Goal: Task Accomplishment & Management: Manage account settings

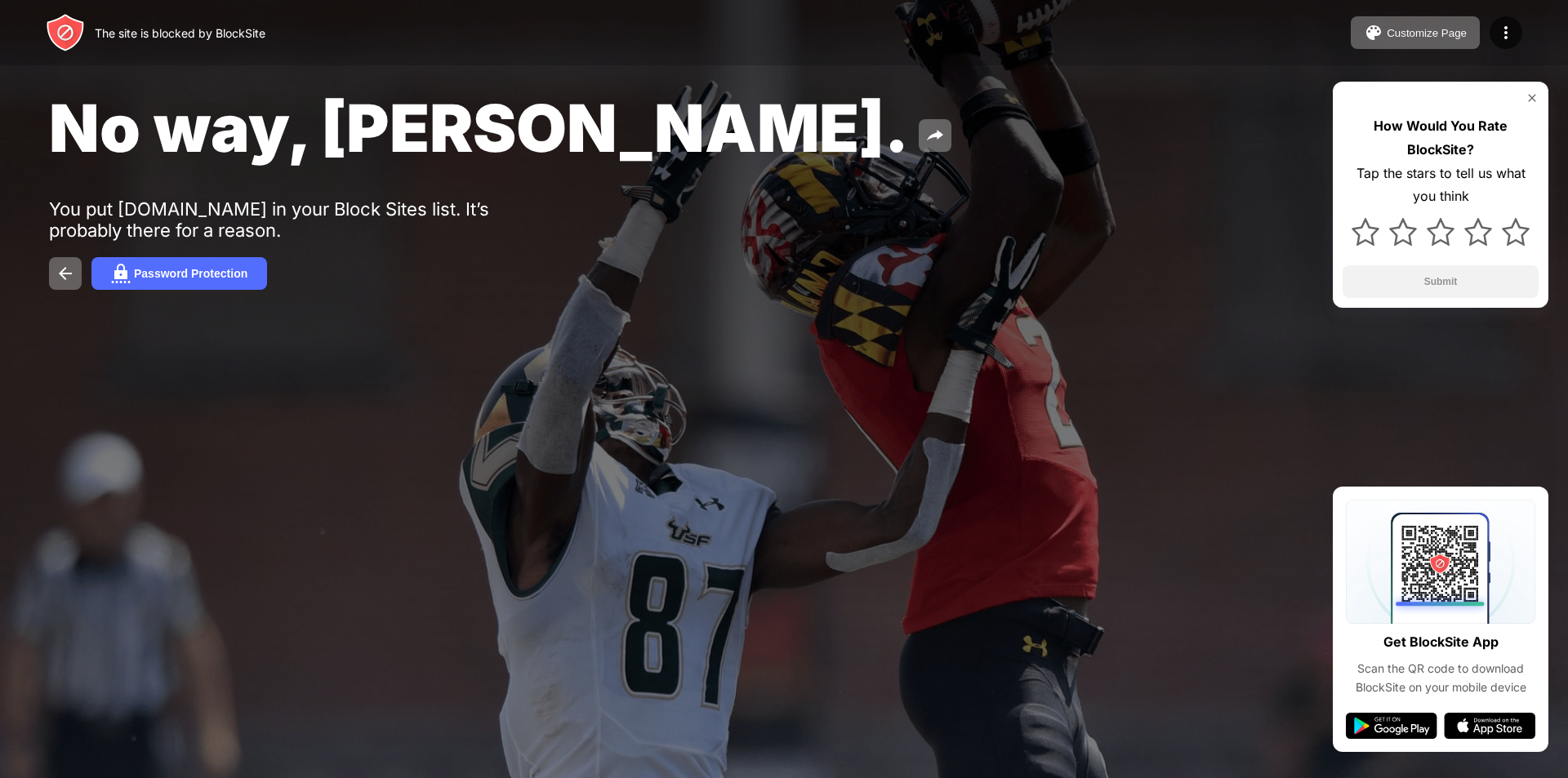
click at [1164, 253] on div "No way, [PERSON_NAME]. You put [DOMAIN_NAME] in your Block Sites list. It’s pro…" at bounding box center [784, 189] width 1568 height 378
click at [1530, 97] on img at bounding box center [1532, 97] width 13 height 13
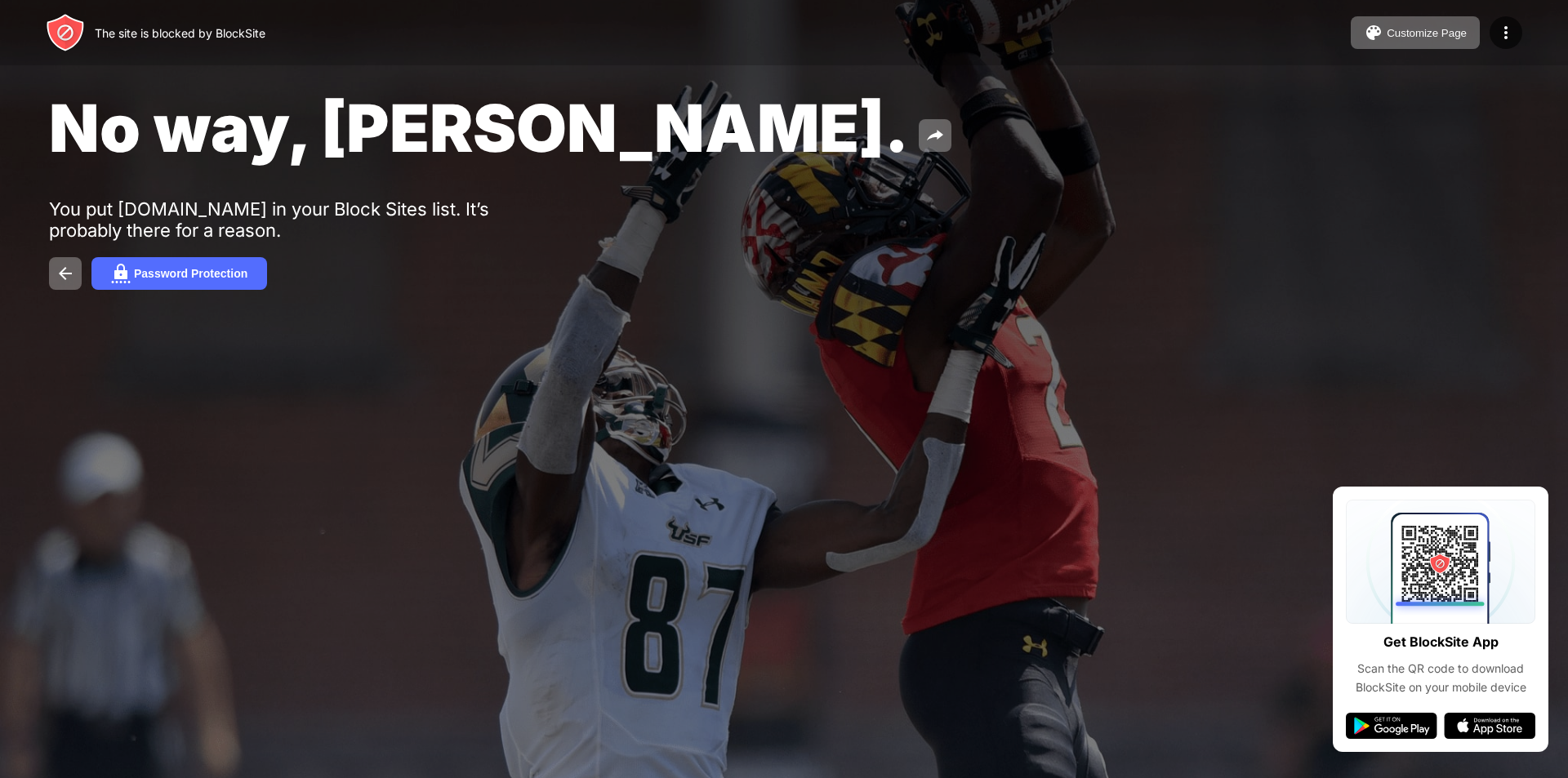
click at [1539, 499] on div "Get BlockSite App Scan the QR code to download BlockSite on your mobile device" at bounding box center [1440, 619] width 216 height 266
click at [198, 405] on div at bounding box center [784, 389] width 1568 height 778
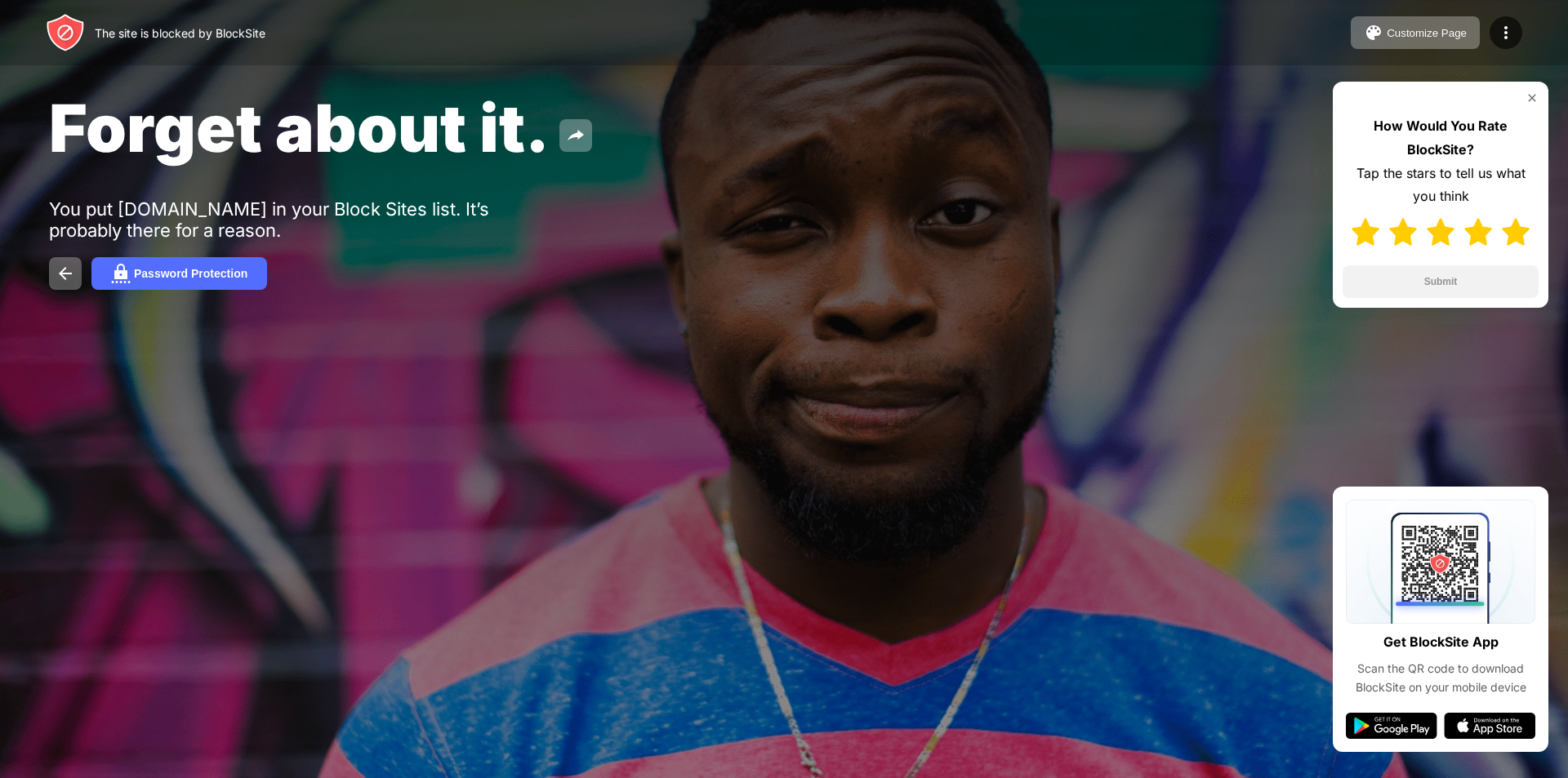
click at [1527, 229] on img at bounding box center [1515, 232] width 28 height 28
click at [1477, 280] on button "Submit" at bounding box center [1439, 282] width 196 height 33
